Goal: Information Seeking & Learning: Find specific page/section

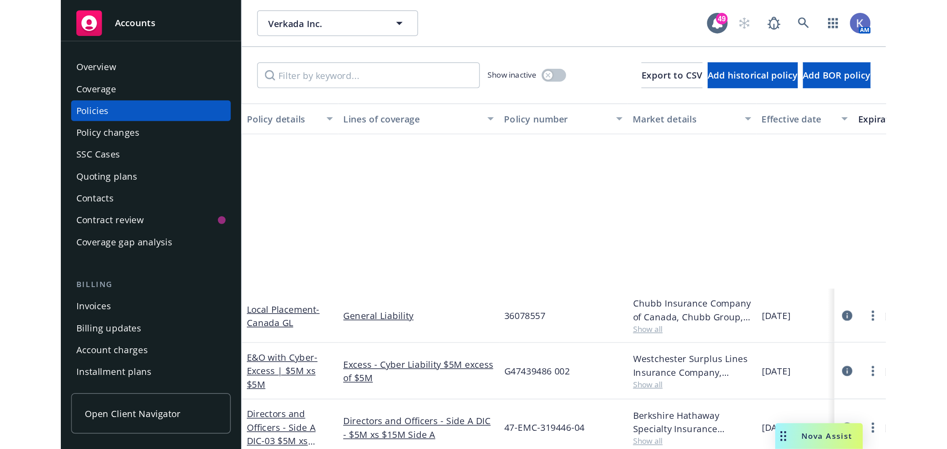
scroll to position [147, 0]
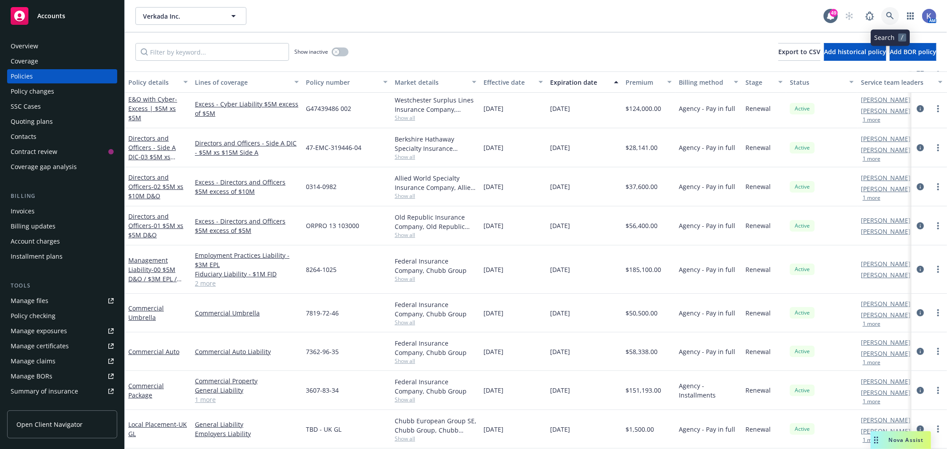
click at [569, 12] on icon at bounding box center [890, 16] width 8 height 8
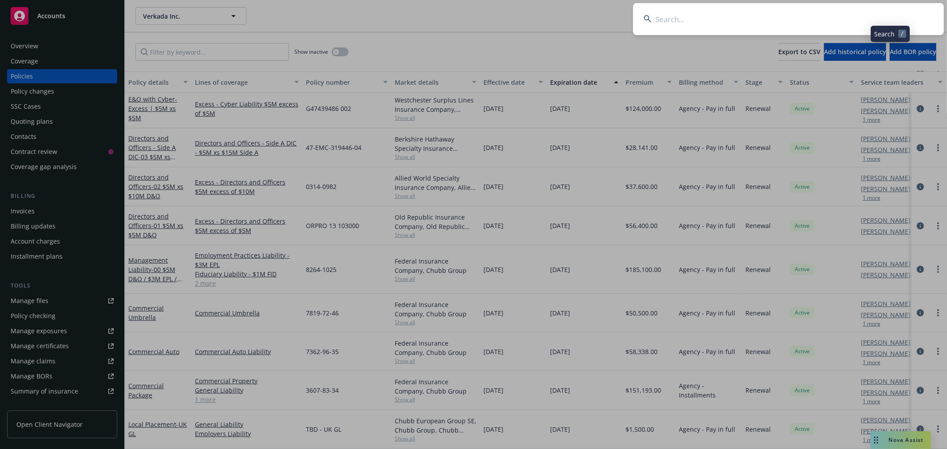
click at [569, 15] on input at bounding box center [788, 19] width 311 height 32
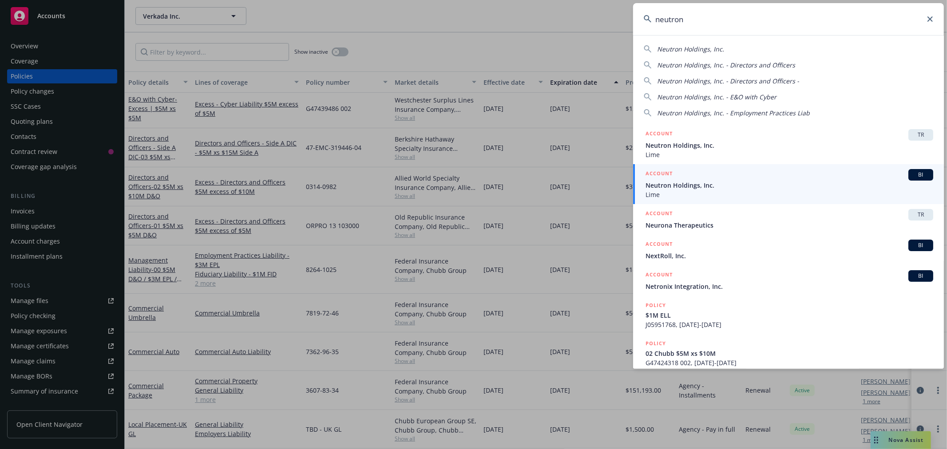
type input "neutron"
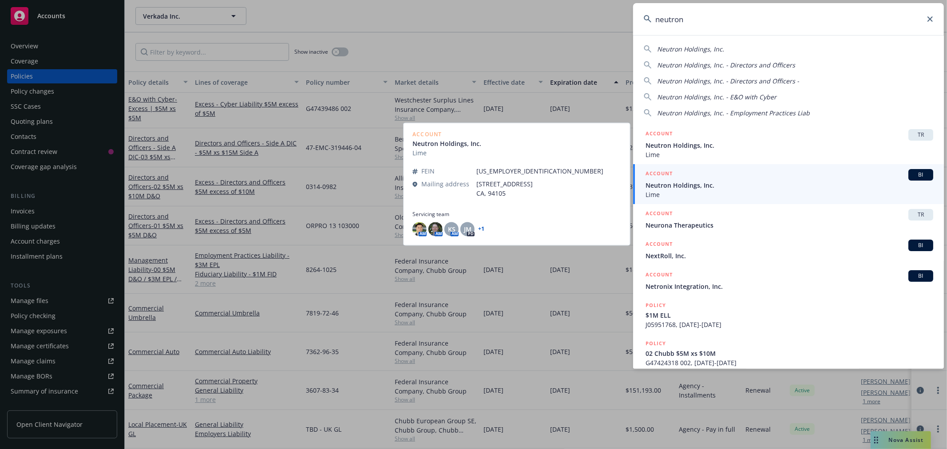
click at [569, 185] on span "Neutron Holdings, Inc." at bounding box center [790, 185] width 288 height 9
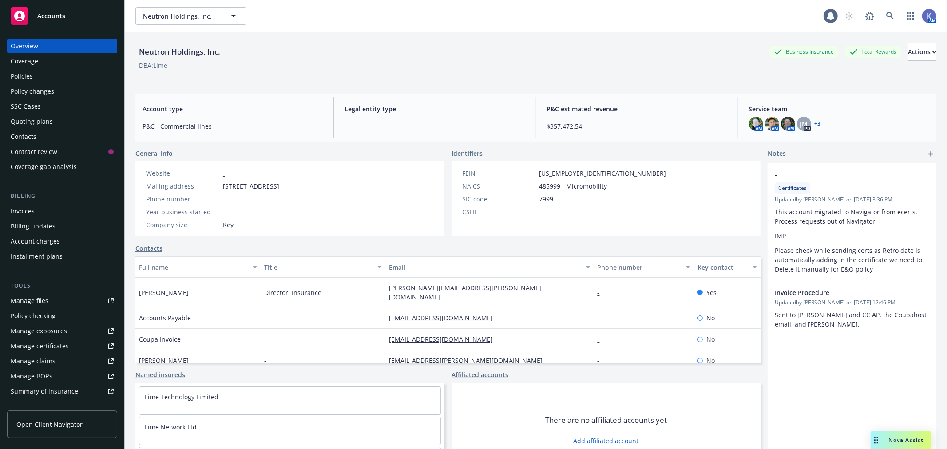
click at [46, 68] on div "Overview Coverage Policies Policy changes SSC Cases Quoting plans Contacts Cont…" at bounding box center [62, 106] width 110 height 135
click at [36, 75] on div "Policies" at bounding box center [62, 76] width 103 height 14
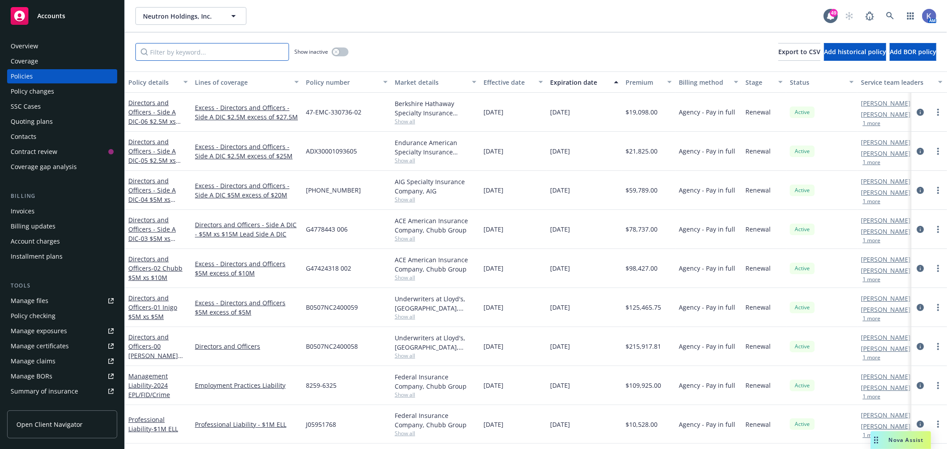
click at [197, 55] on input "Filter by keyword..." at bounding box center [212, 52] width 154 height 18
paste input "KY25K2244891"
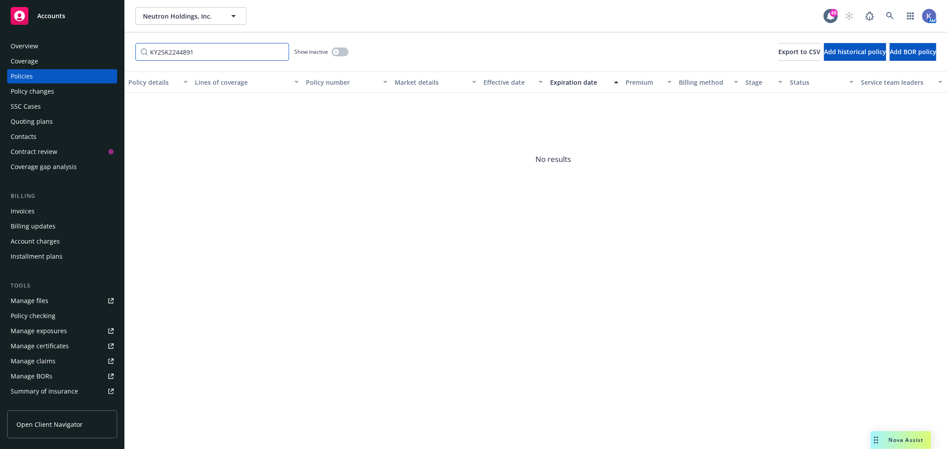
drag, startPoint x: 158, startPoint y: 52, endPoint x: 146, endPoint y: 52, distance: 12.4
click at [146, 52] on input "KY25K2244891" at bounding box center [212, 52] width 154 height 18
click at [193, 51] on input "25K2244891" at bounding box center [212, 52] width 154 height 18
drag, startPoint x: 162, startPoint y: 52, endPoint x: 123, endPoint y: 52, distance: 38.6
click at [123, 52] on div "Accounts Overview Coverage Policies Policy changes SSC Cases Quoting plans Cont…" at bounding box center [473, 224] width 947 height 449
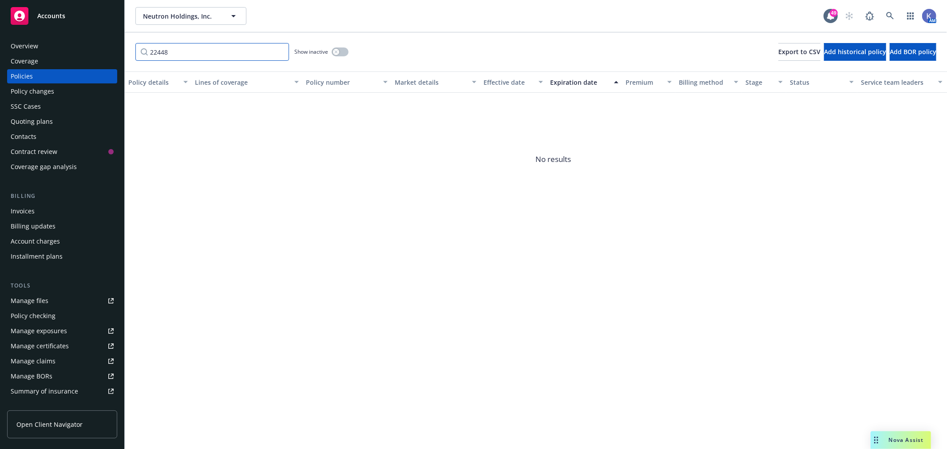
click at [182, 54] on input "22448" at bounding box center [212, 52] width 154 height 18
type input "2244891"
click at [278, 52] on input "2244891" at bounding box center [212, 52] width 154 height 18
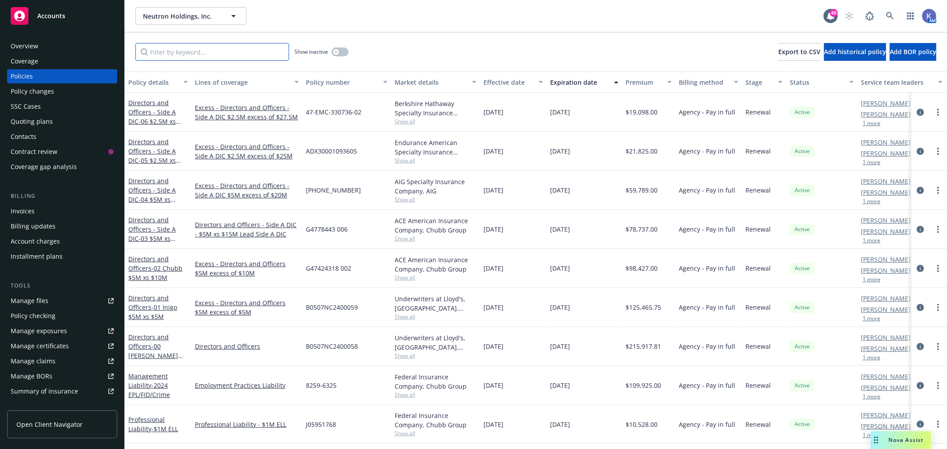
click at [191, 51] on input "Filter by keyword..." at bounding box center [212, 52] width 154 height 18
paste input "FLC82596325"
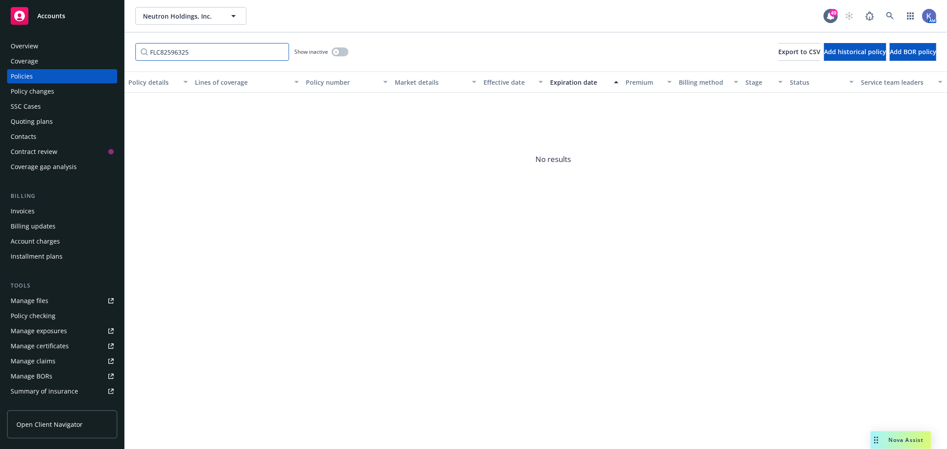
drag, startPoint x: 160, startPoint y: 51, endPoint x: 141, endPoint y: 51, distance: 19.5
click at [141, 51] on input "FLC82596325" at bounding box center [212, 52] width 154 height 18
click at [163, 52] on input "82596325" at bounding box center [212, 52] width 154 height 18
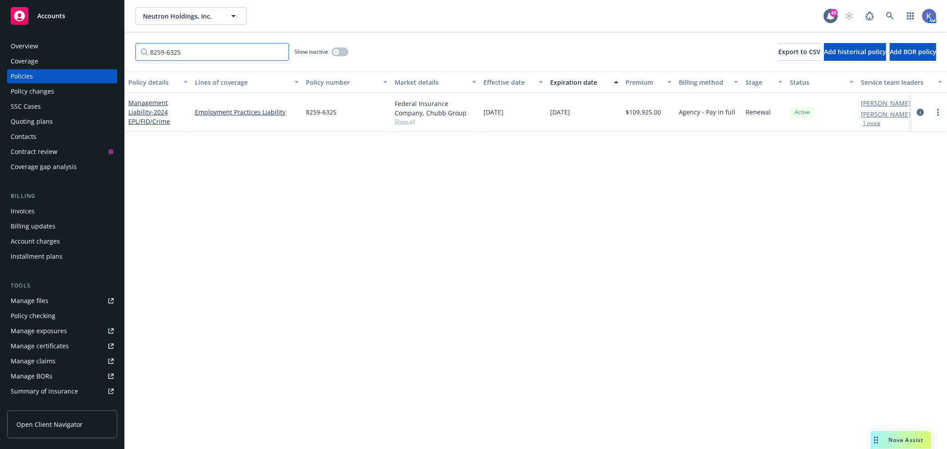
type input "8259-6325"
click at [402, 120] on span "Show all" at bounding box center [436, 122] width 82 height 8
click at [28, 74] on div "Policies" at bounding box center [22, 76] width 22 height 14
click at [154, 111] on span "- 2024 EPL/FID/Crime" at bounding box center [149, 117] width 42 height 18
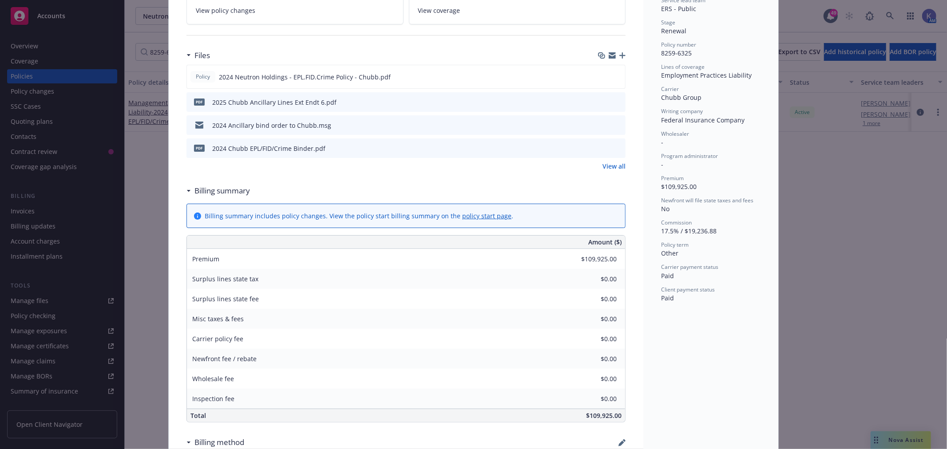
scroll to position [296, 0]
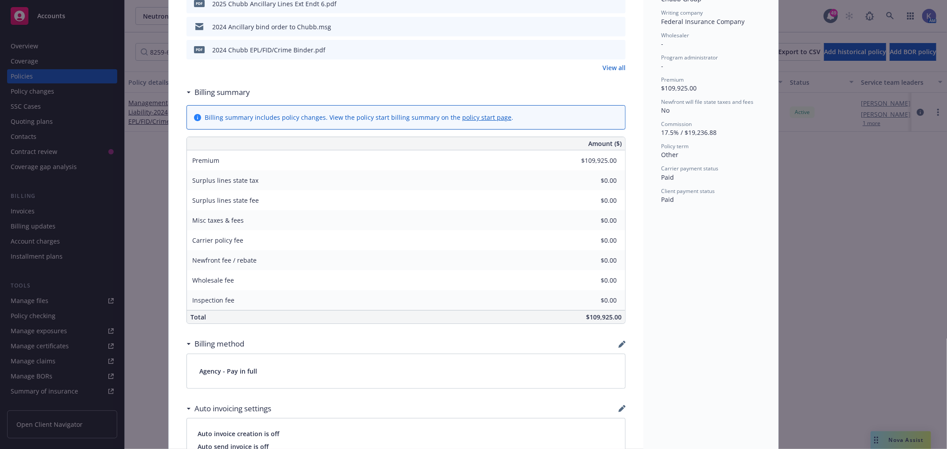
click at [145, 171] on div "Policy Management Liability - 2024 EPL/FID/Crime Add internal notes here... Vie…" at bounding box center [473, 224] width 947 height 449
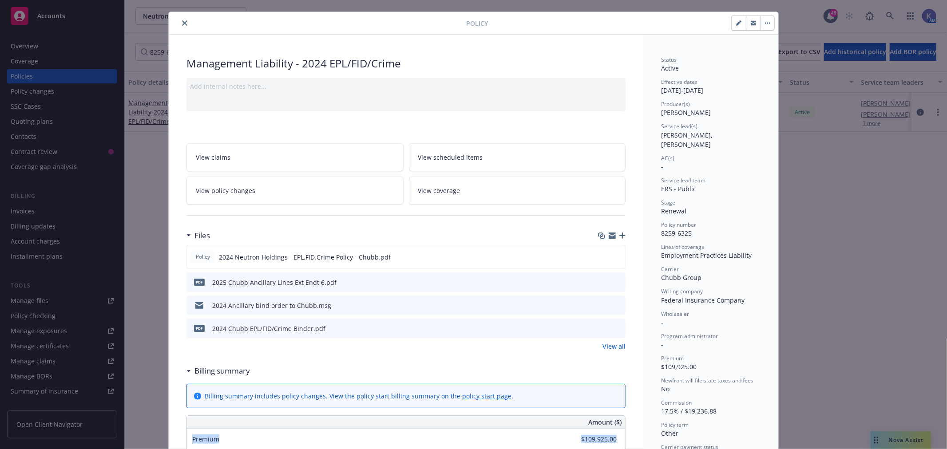
scroll to position [0, 0]
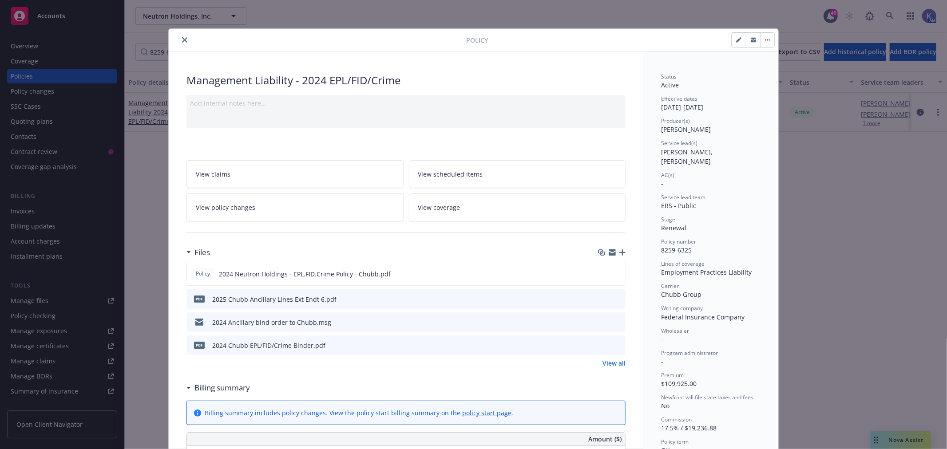
click at [182, 40] on icon "close" at bounding box center [184, 39] width 5 height 5
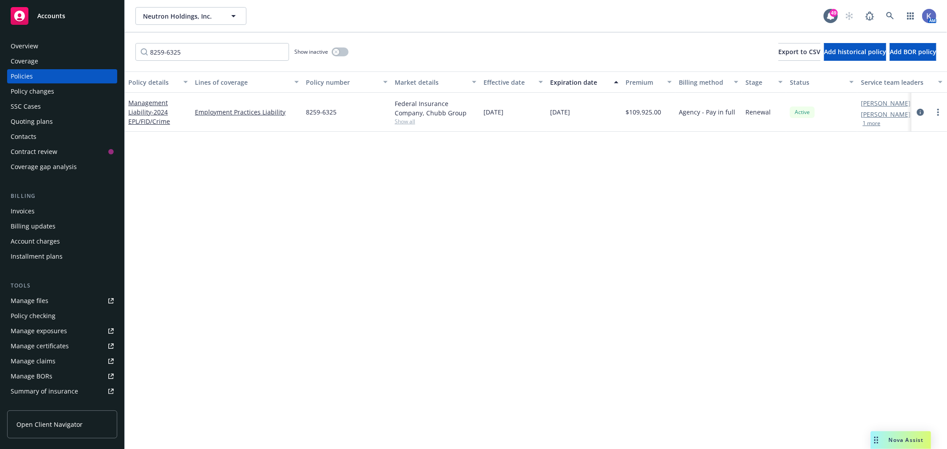
click at [36, 215] on div "Invoices" at bounding box center [62, 211] width 103 height 14
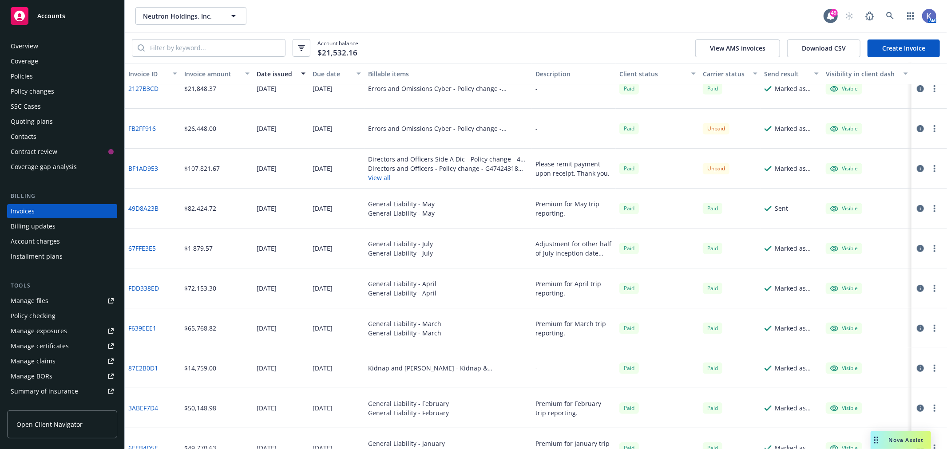
scroll to position [296, 0]
click at [380, 176] on button "View all" at bounding box center [448, 177] width 160 height 9
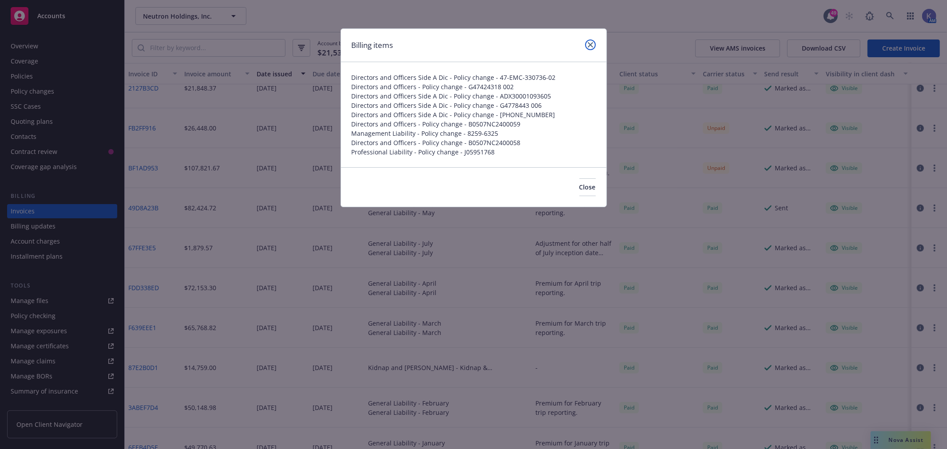
drag, startPoint x: 591, startPoint y: 45, endPoint x: 580, endPoint y: 45, distance: 10.2
click at [569, 45] on icon "close" at bounding box center [590, 44] width 5 height 5
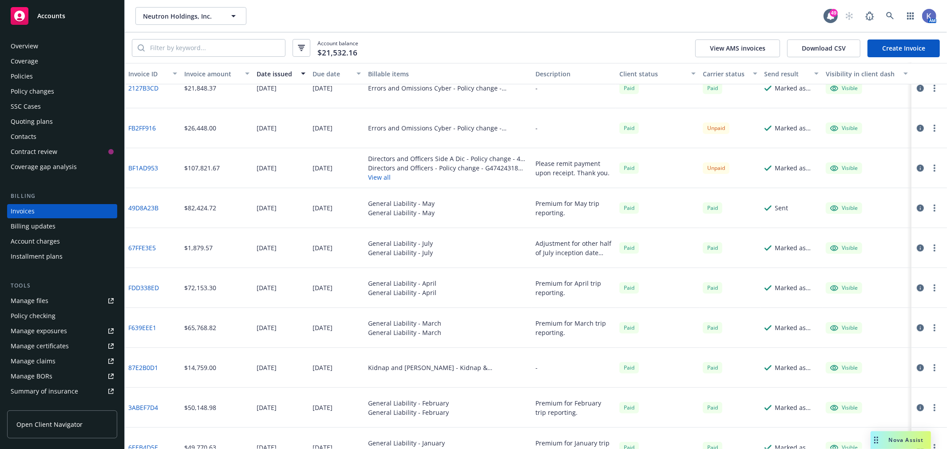
scroll to position [690, 0]
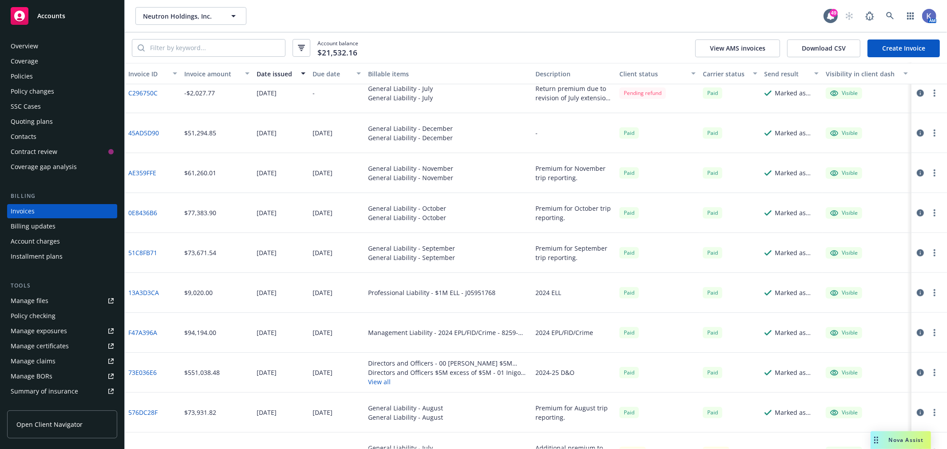
click at [144, 309] on link "F47A396A" at bounding box center [142, 332] width 29 height 9
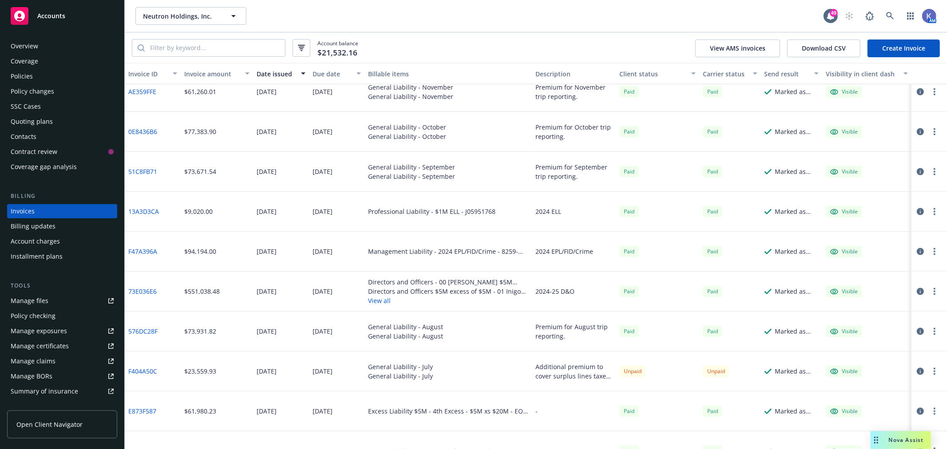
scroll to position [789, 0]
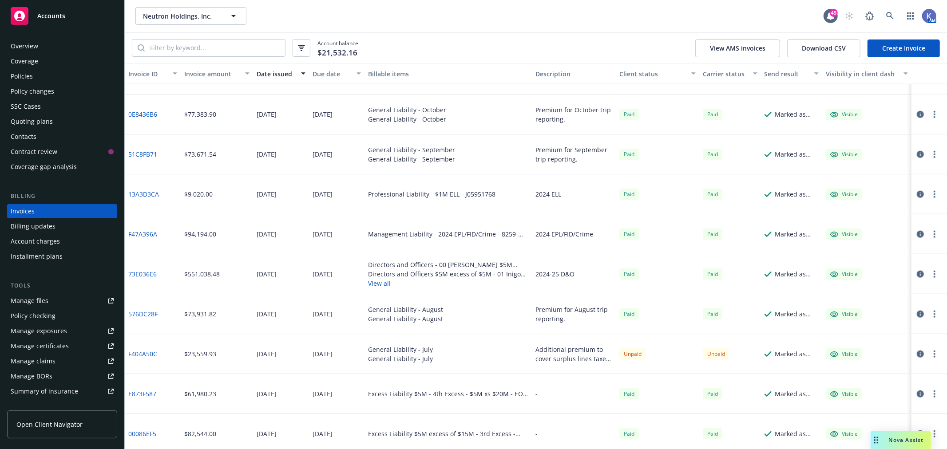
click at [383, 283] on button "View all" at bounding box center [448, 283] width 160 height 9
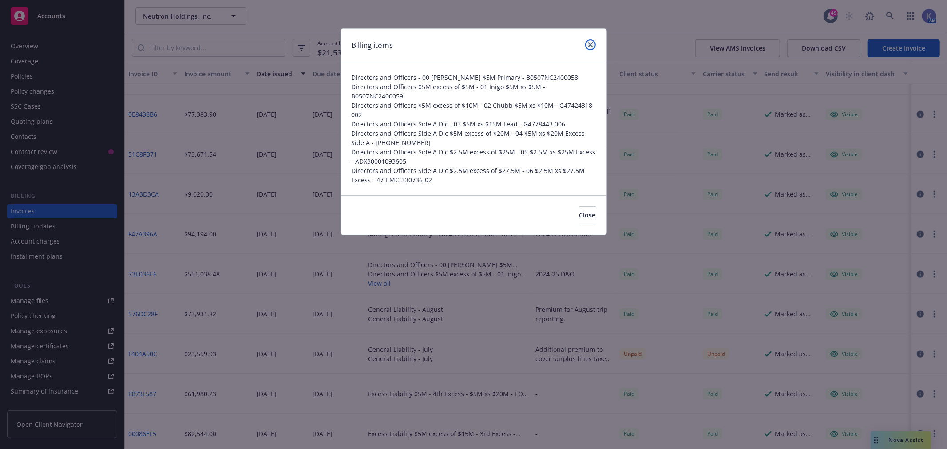
click at [569, 44] on icon "close" at bounding box center [590, 44] width 5 height 5
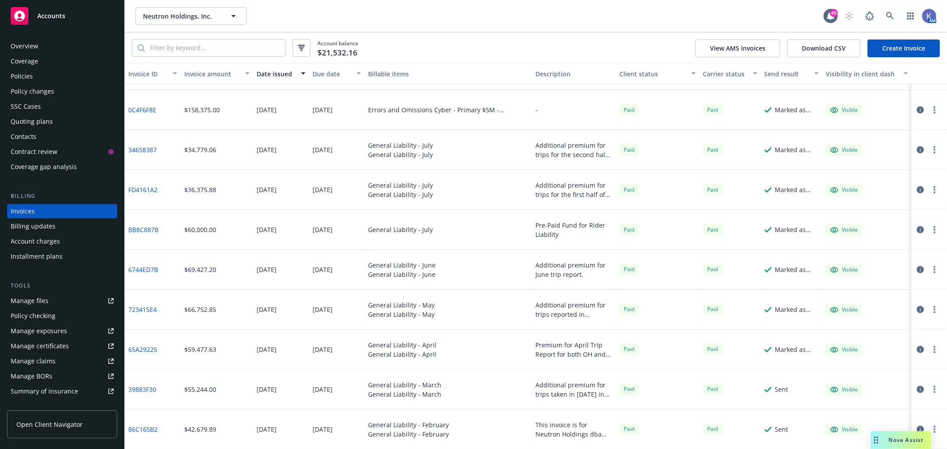
scroll to position [1273, 0]
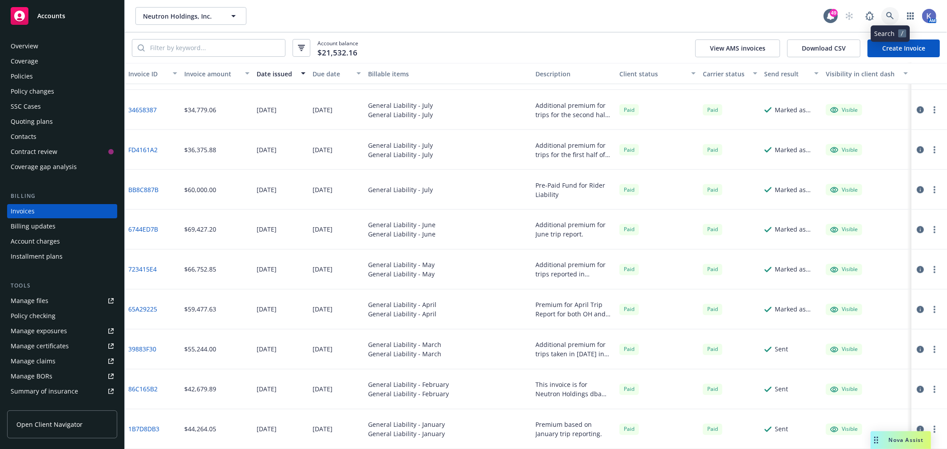
click at [569, 12] on icon at bounding box center [890, 16] width 8 height 8
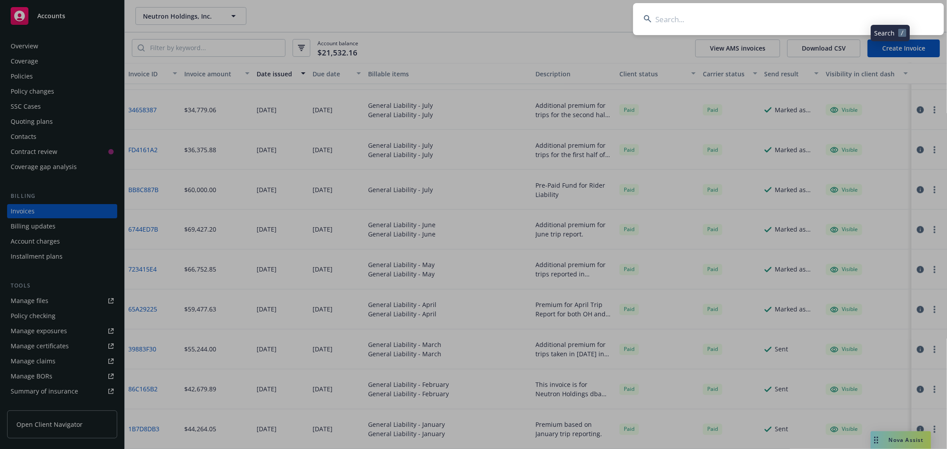
click at [569, 14] on input at bounding box center [788, 19] width 311 height 32
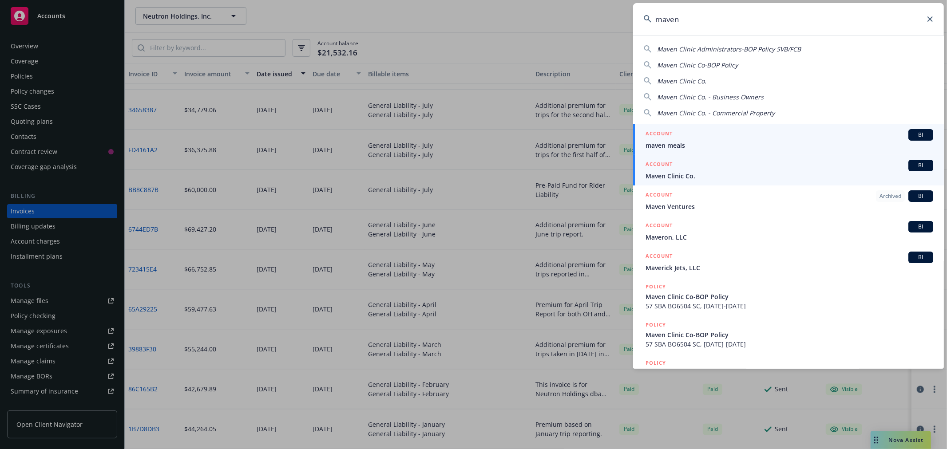
type input "maven"
click at [569, 172] on span "Maven Clinic Co." at bounding box center [790, 175] width 288 height 9
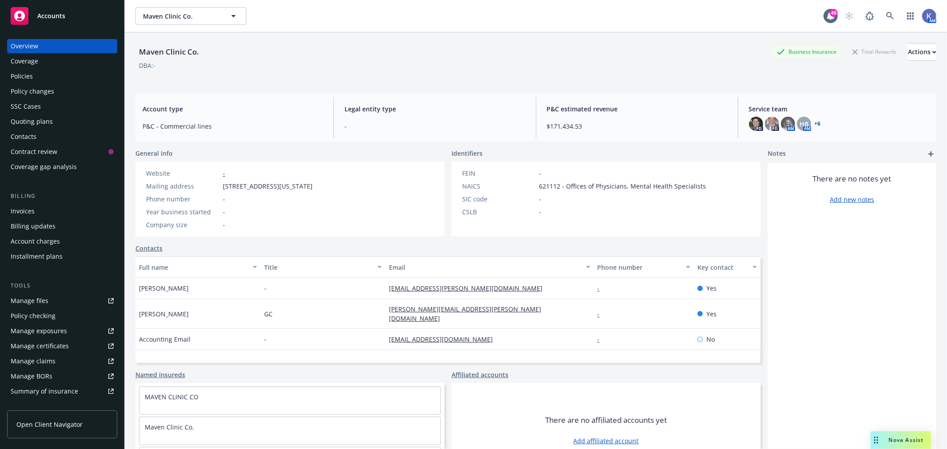
click at [21, 76] on div "Policies" at bounding box center [22, 76] width 22 height 14
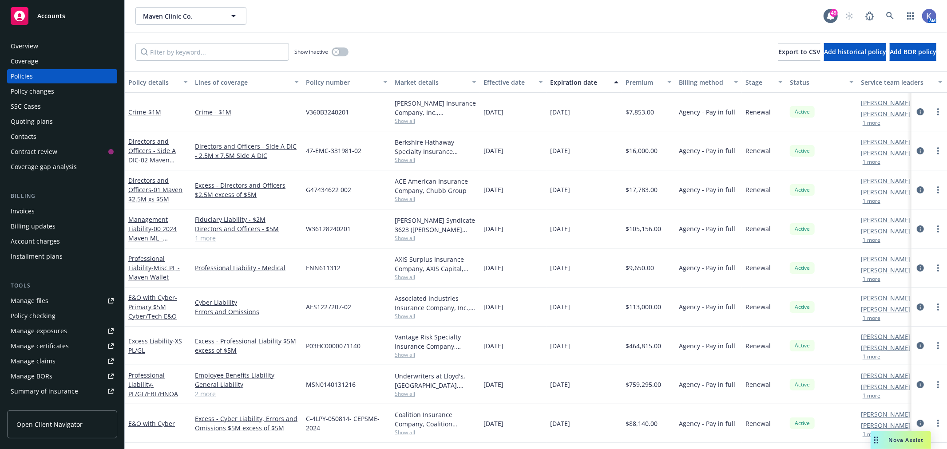
click at [478, 29] on div "Maven Clinic Co. Maven Clinic Co. 49 AM" at bounding box center [536, 16] width 822 height 32
click at [161, 238] on span "- 00 2024 Maven ML - [GEOGRAPHIC_DATA]" at bounding box center [156, 243] width 56 height 36
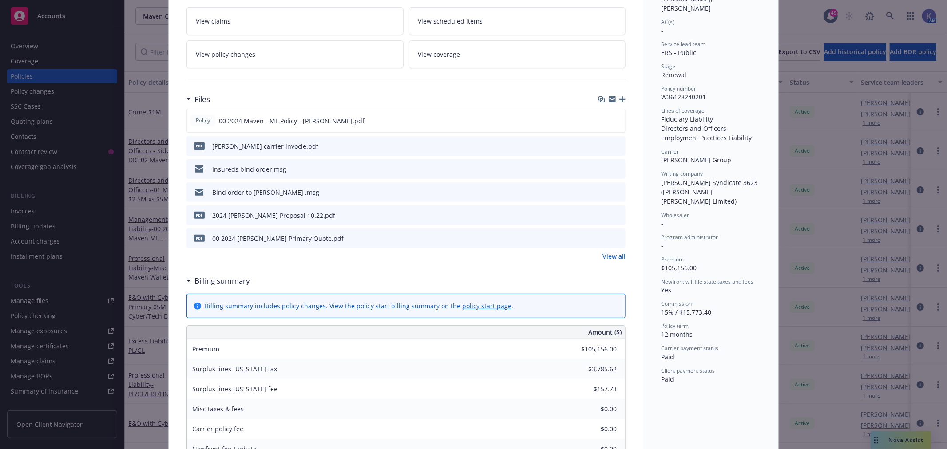
scroll to position [148, 0]
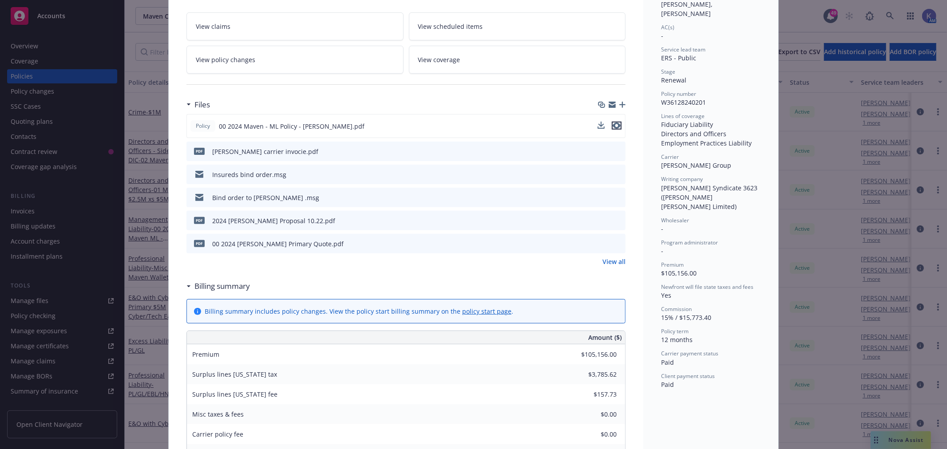
click at [569, 123] on icon "preview file" at bounding box center [617, 126] width 8 height 6
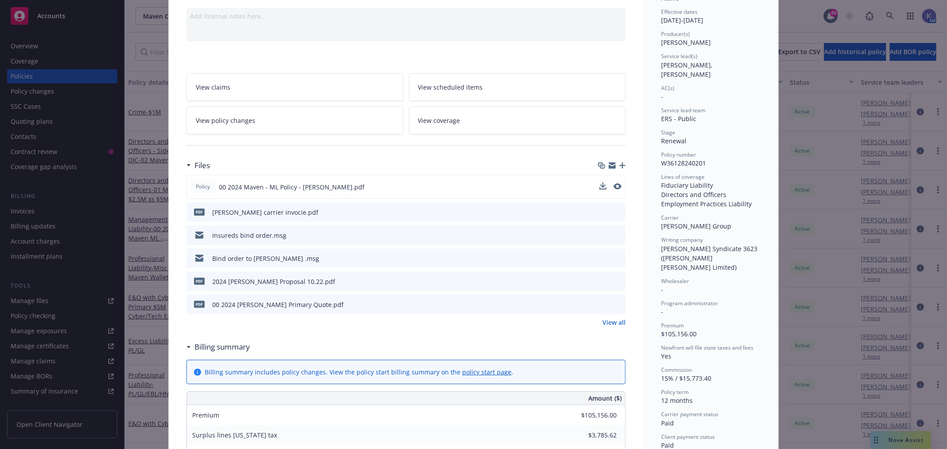
scroll to position [0, 0]
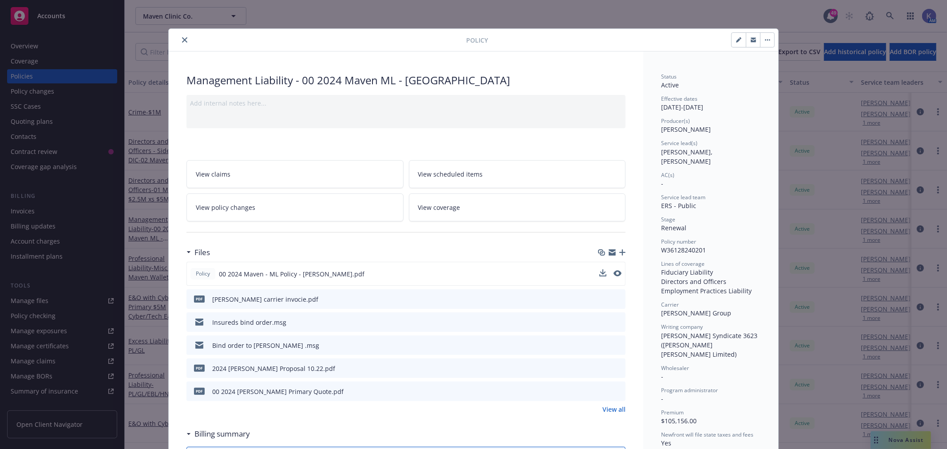
click at [182, 41] on icon "close" at bounding box center [184, 39] width 5 height 5
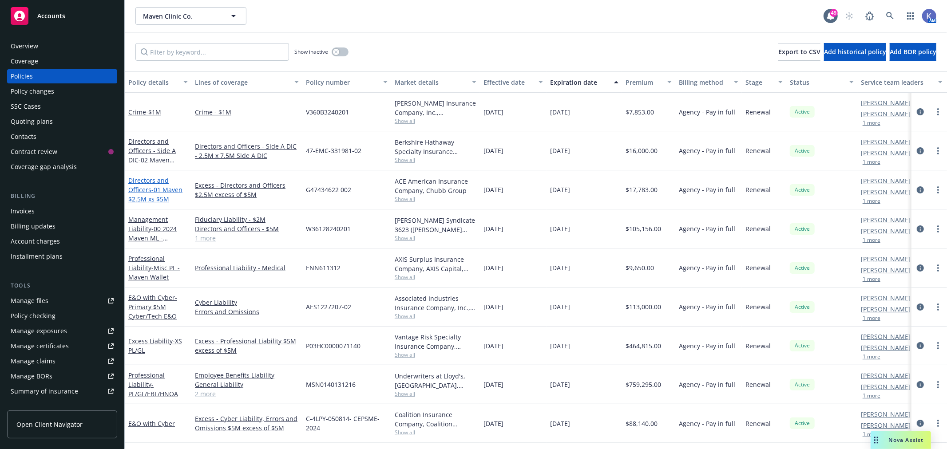
click at [151, 187] on span "- 01 Maven $2.5M xs $5M" at bounding box center [155, 195] width 54 height 18
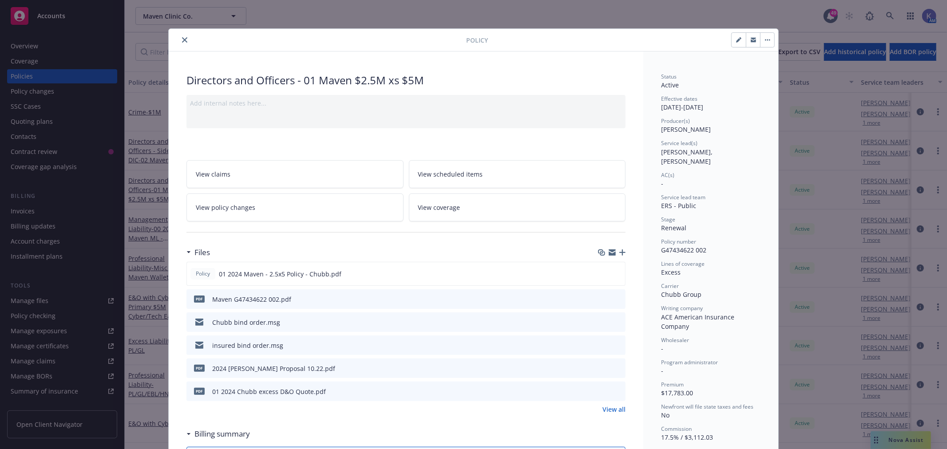
drag, startPoint x: 180, startPoint y: 41, endPoint x: 175, endPoint y: 57, distance: 16.2
click at [182, 41] on icon "close" at bounding box center [184, 39] width 5 height 5
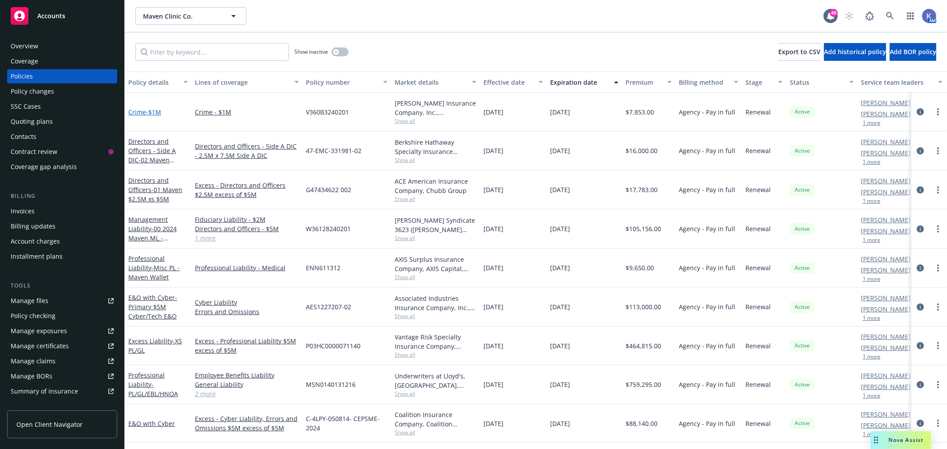
click at [148, 111] on span "- $1M" at bounding box center [153, 112] width 15 height 8
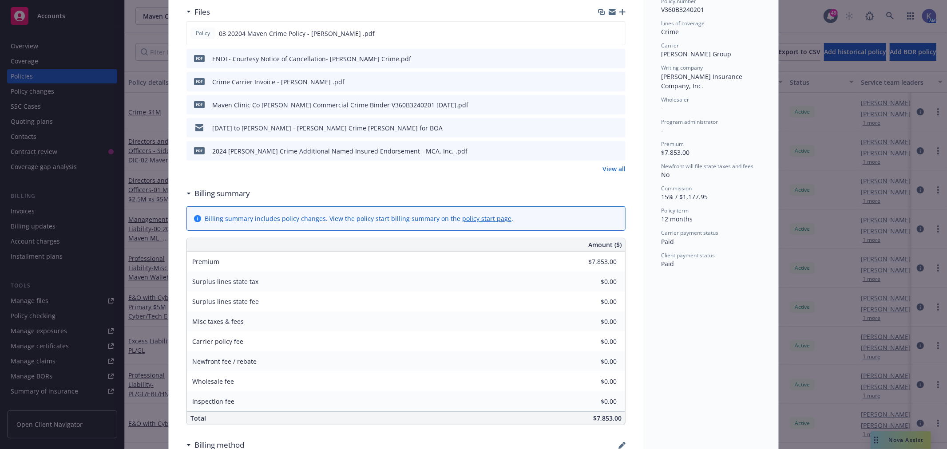
scroll to position [148, 0]
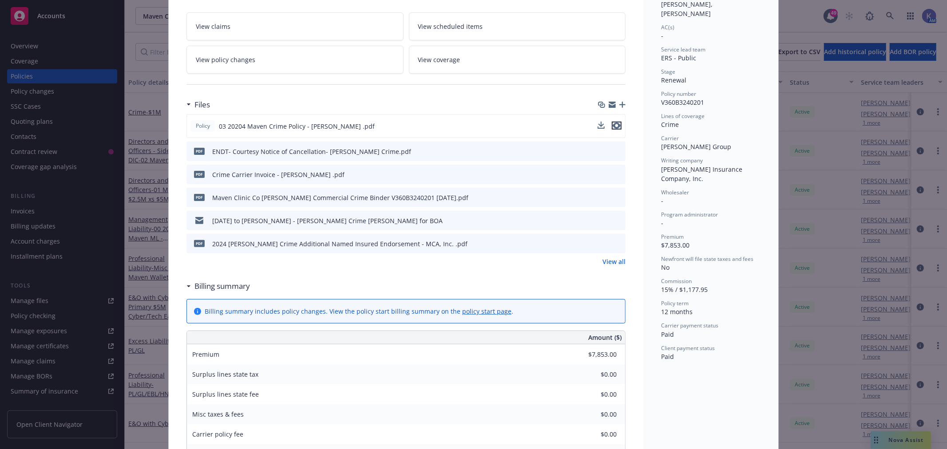
click at [569, 126] on icon "preview file" at bounding box center [617, 126] width 8 height 6
